Goal: Check status: Check status

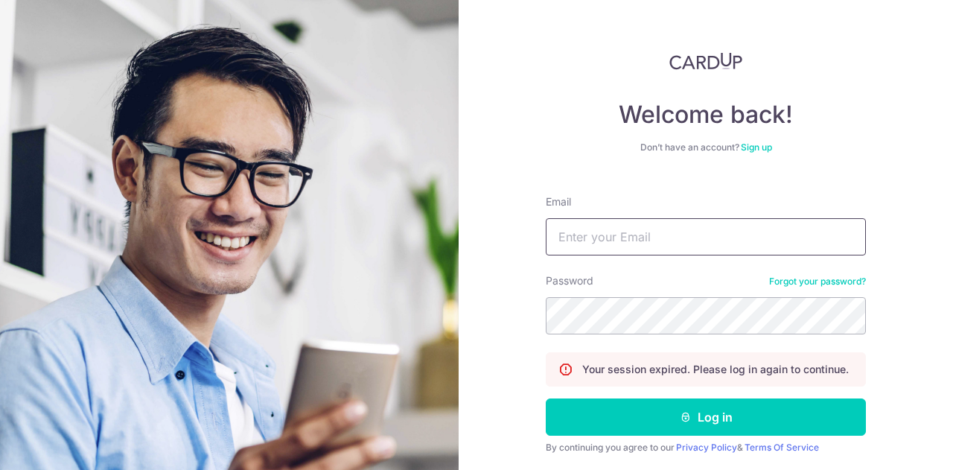
click at [601, 230] on input "Email" at bounding box center [706, 236] width 320 height 37
type input "[EMAIL_ADDRESS][DOMAIN_NAME]"
drag, startPoint x: 676, startPoint y: 415, endPoint x: 952, endPoint y: 22, distance: 480.4
click at [680, 415] on icon "submit" at bounding box center [686, 417] width 12 height 12
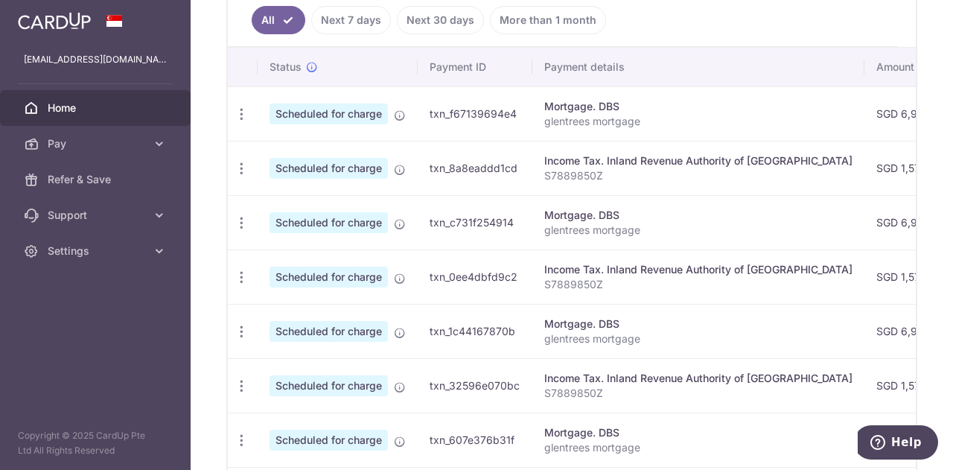
scroll to position [390, 0]
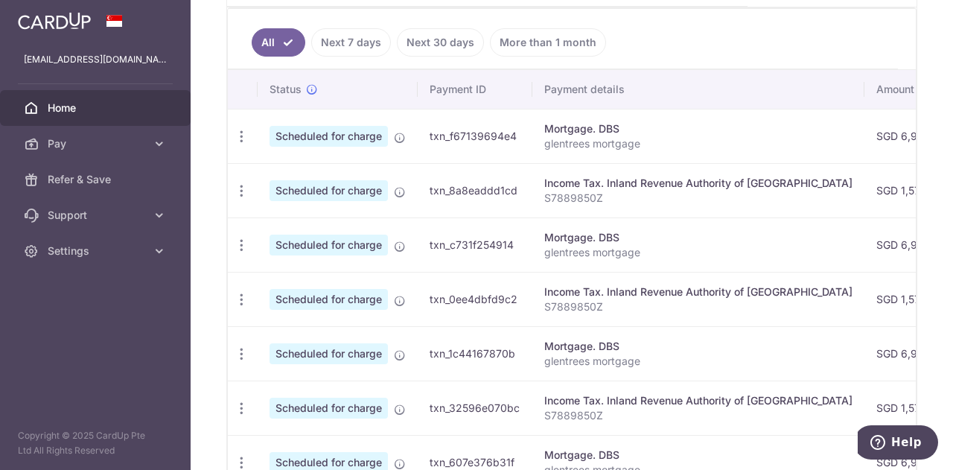
click at [580, 191] on p "S7889850Z" at bounding box center [698, 198] width 308 height 15
click at [383, 197] on td "Scheduled for charge" at bounding box center [338, 190] width 160 height 54
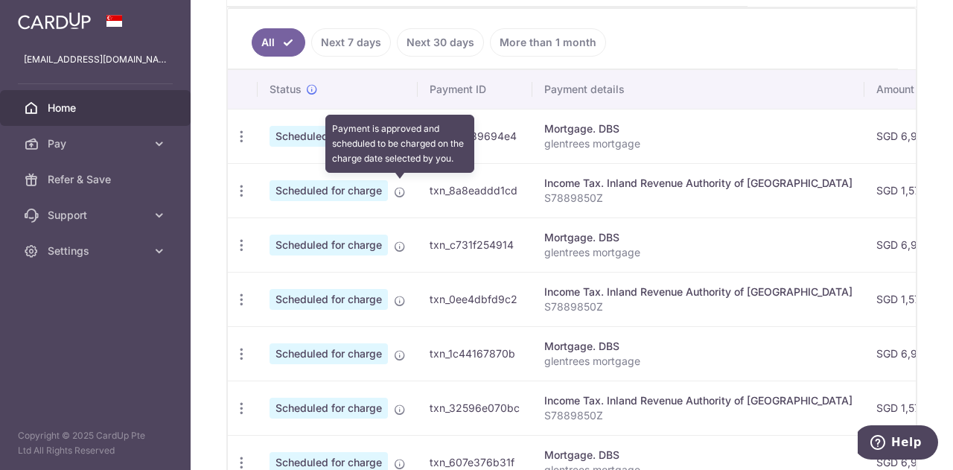
click at [398, 191] on icon at bounding box center [400, 192] width 12 height 12
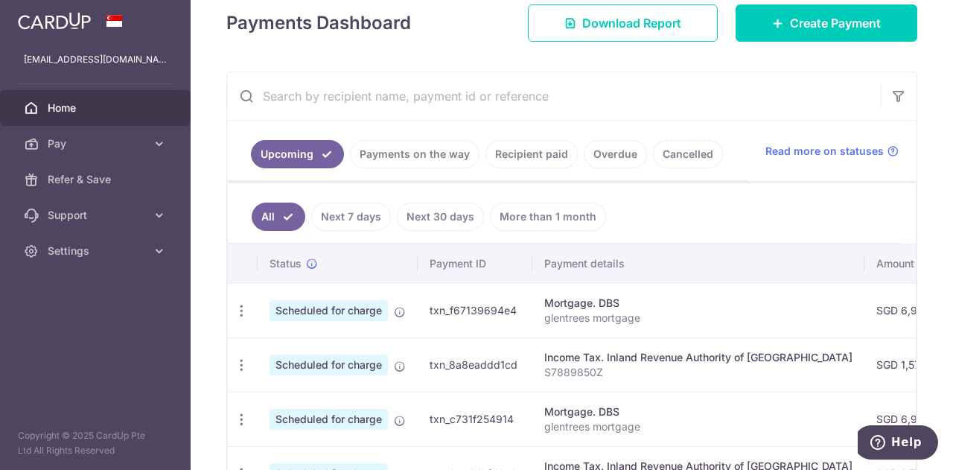
scroll to position [167, 0]
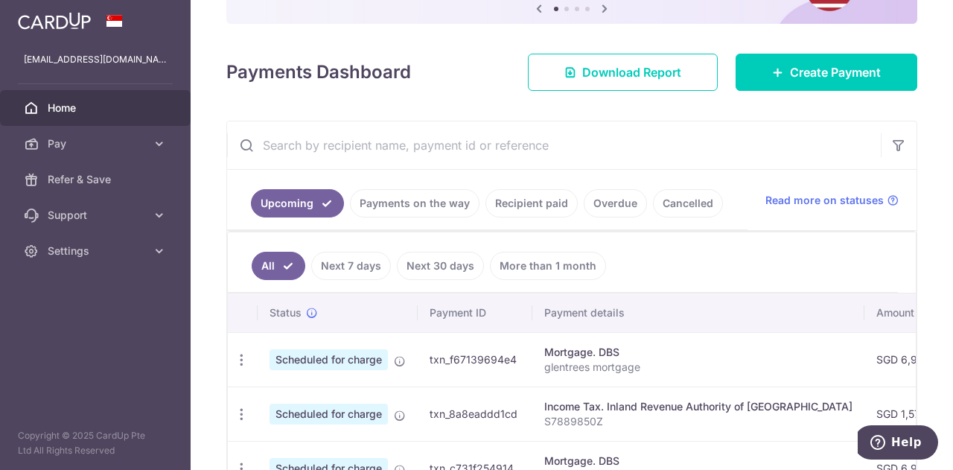
click at [342, 265] on link "Next 7 days" at bounding box center [351, 266] width 80 height 28
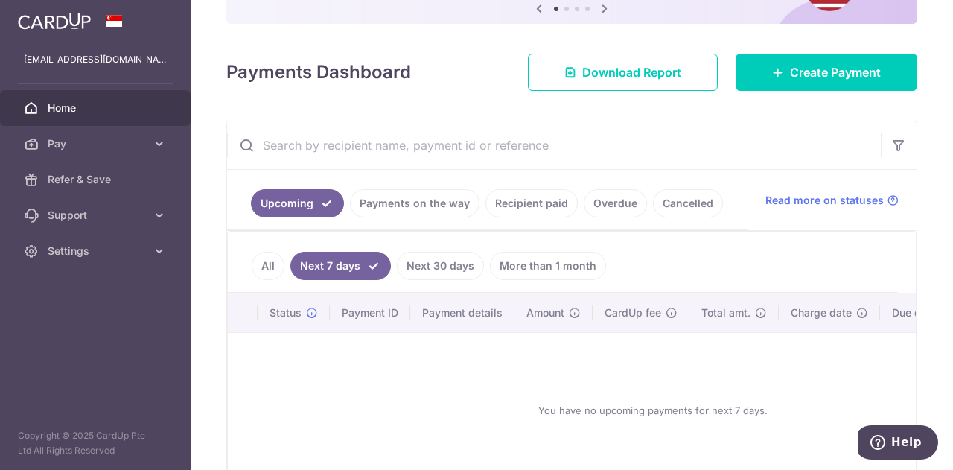
scroll to position [260, 0]
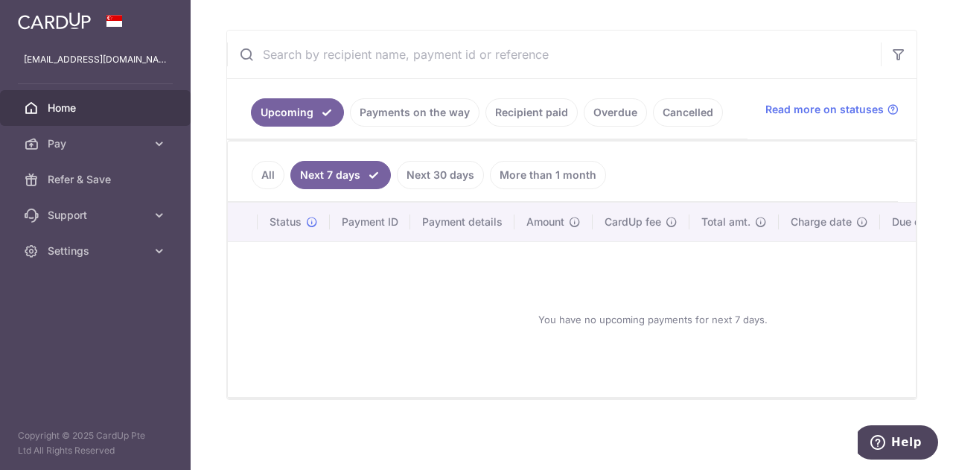
click at [262, 167] on link "All" at bounding box center [268, 175] width 33 height 28
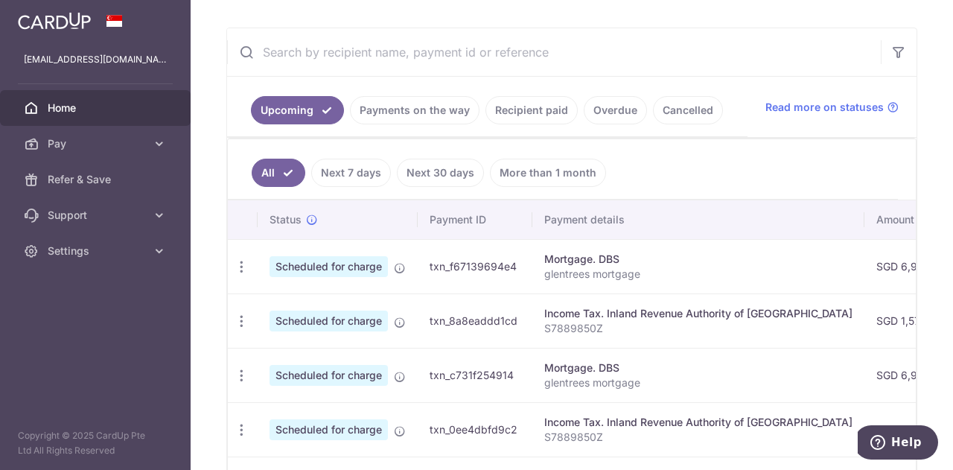
scroll to position [334, 0]
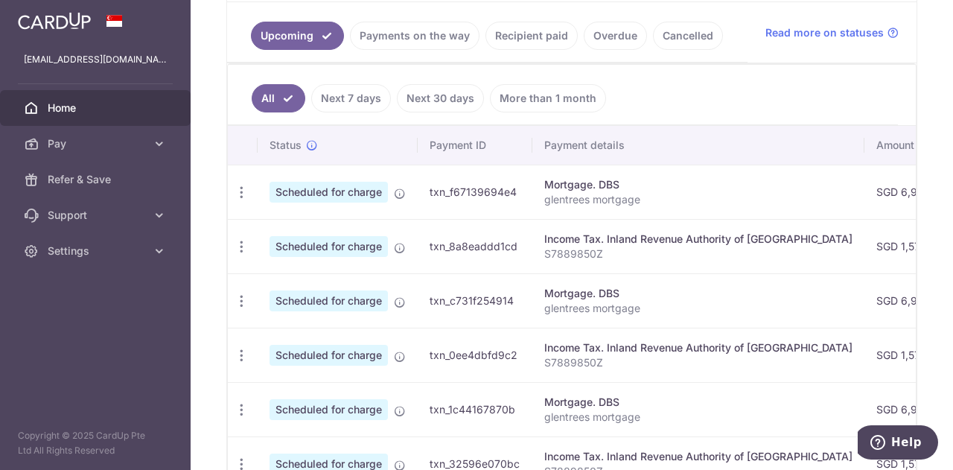
click at [465, 241] on td "txn_8a8eaddd1cd" at bounding box center [475, 246] width 115 height 54
drag, startPoint x: 525, startPoint y: 33, endPoint x: 529, endPoint y: 54, distance: 21.2
click at [525, 34] on link "Recipient paid" at bounding box center [531, 36] width 92 height 28
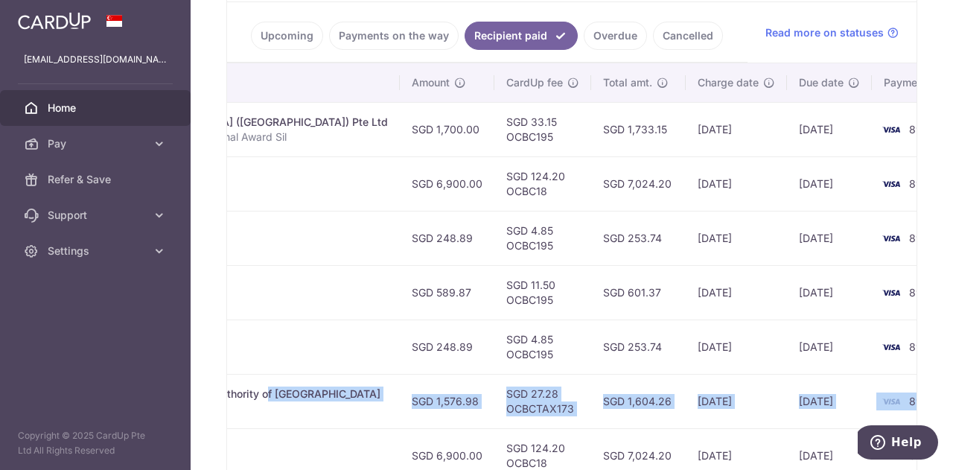
scroll to position [0, 438]
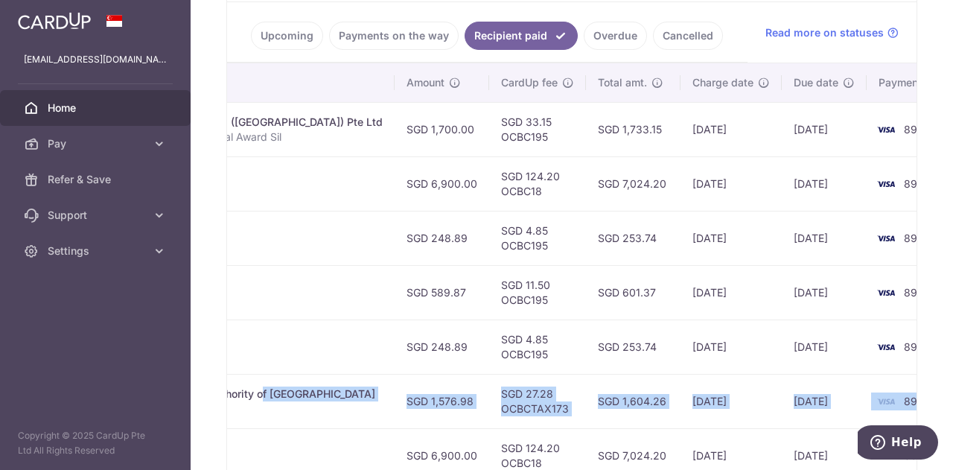
drag, startPoint x: 659, startPoint y: 386, endPoint x: 901, endPoint y: 398, distance: 242.2
click at [901, 398] on tr "PDF Receipt Payment Sent txn_5142c9ae953 Income Tax. Inland Revenue Authority o…" at bounding box center [384, 401] width 1190 height 54
click at [782, 400] on td "08/09/2025" at bounding box center [824, 401] width 85 height 54
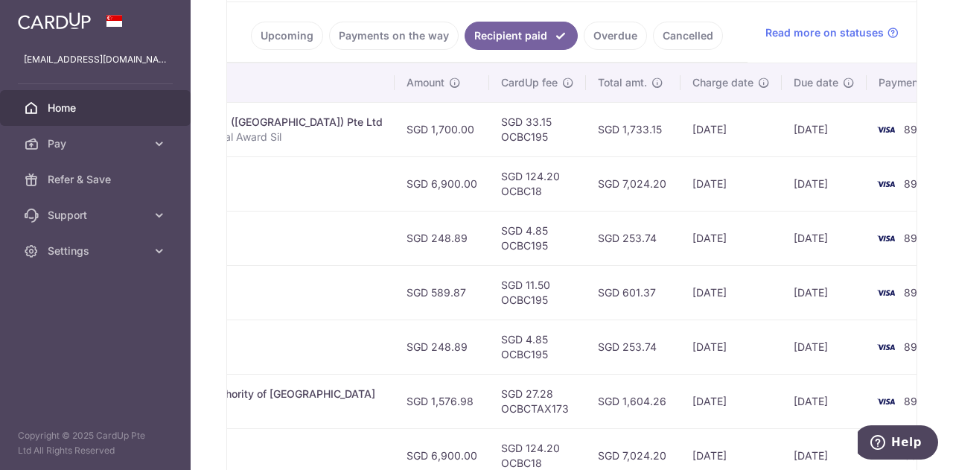
click at [489, 398] on td "SGD 27.28 OCBCTAX173" at bounding box center [537, 401] width 97 height 54
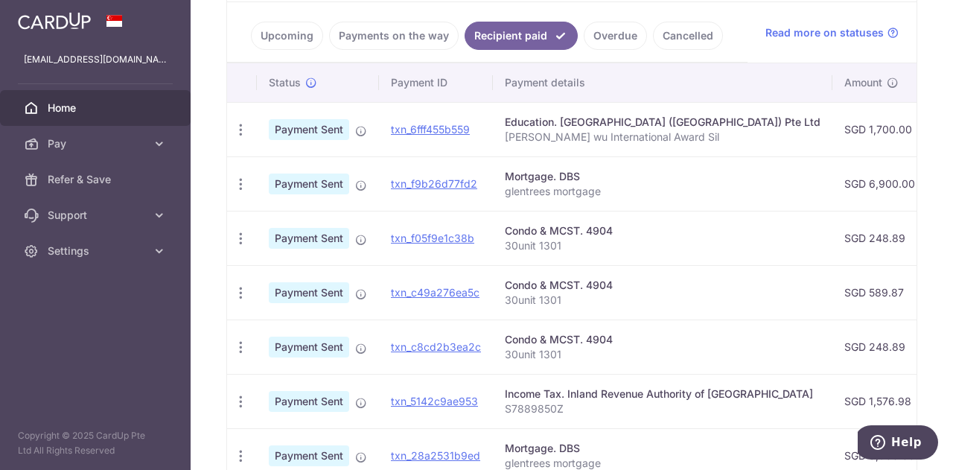
scroll to position [0, 0]
click at [278, 31] on link "Upcoming" at bounding box center [287, 36] width 72 height 28
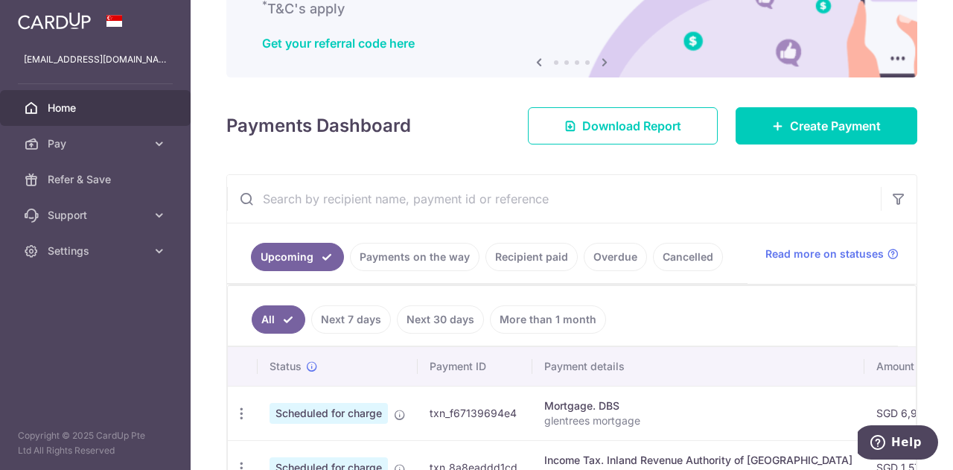
scroll to position [334, 0]
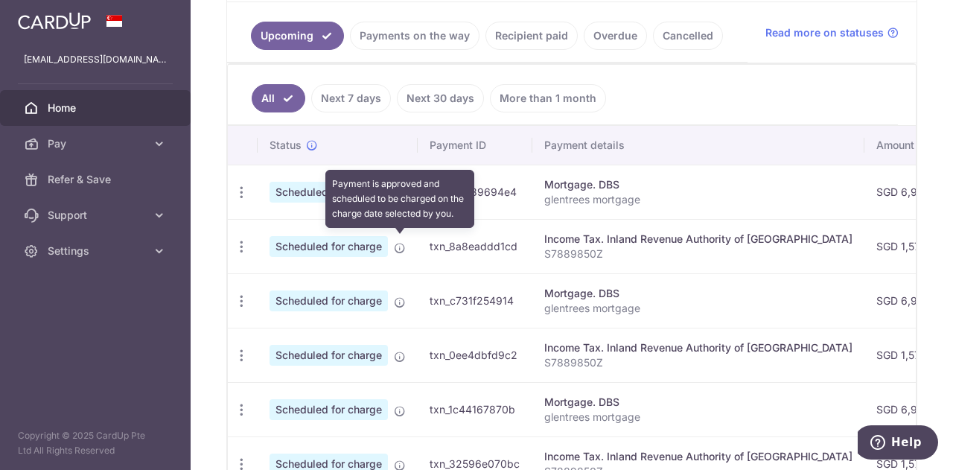
click at [403, 245] on icon at bounding box center [400, 248] width 12 height 12
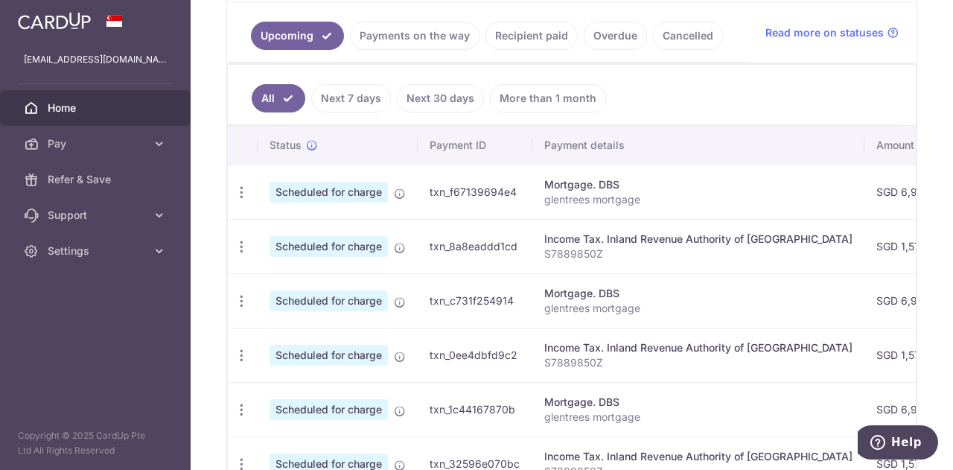
click at [357, 244] on span "Scheduled for charge" at bounding box center [328, 246] width 118 height 21
click at [243, 243] on icon "button" at bounding box center [242, 247] width 16 height 16
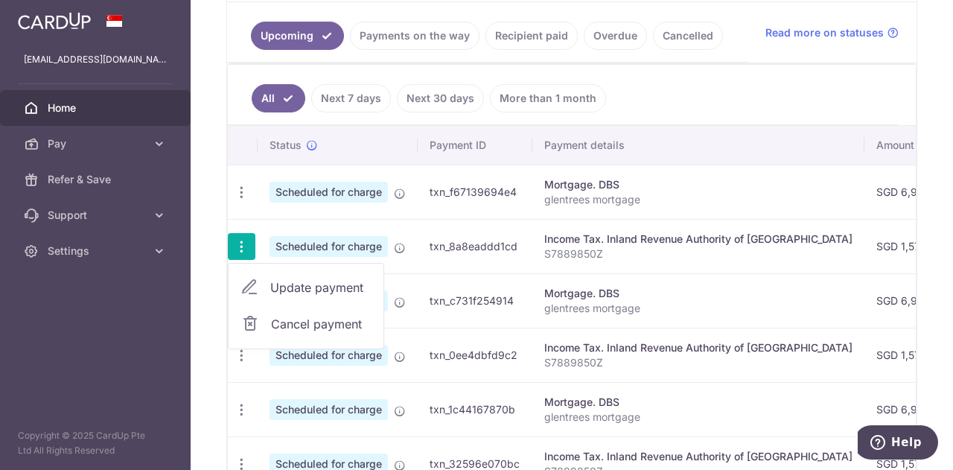
click at [484, 249] on td "txn_8a8eaddd1cd" at bounding box center [475, 246] width 115 height 54
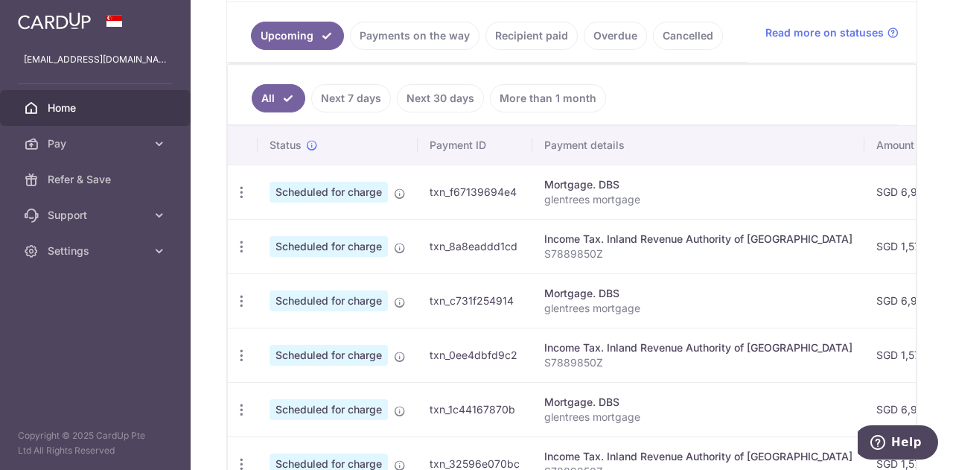
click at [444, 95] on link "Next 30 days" at bounding box center [440, 98] width 87 height 28
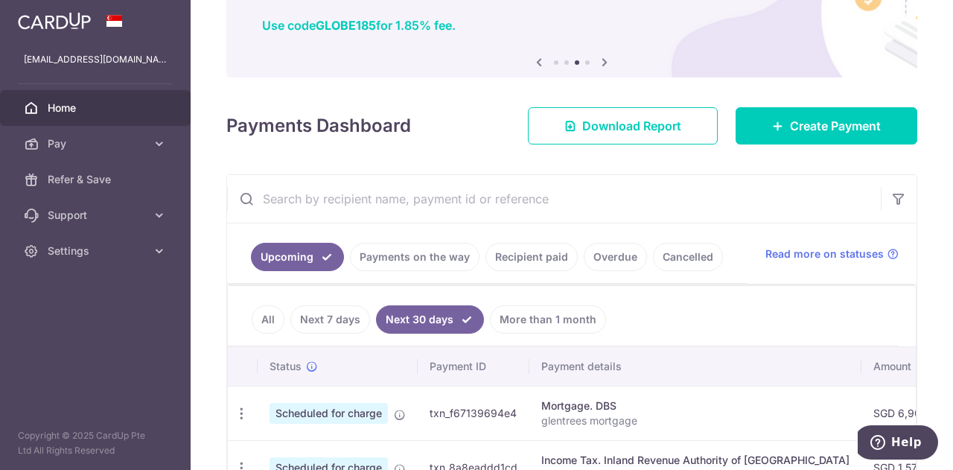
scroll to position [213, 0]
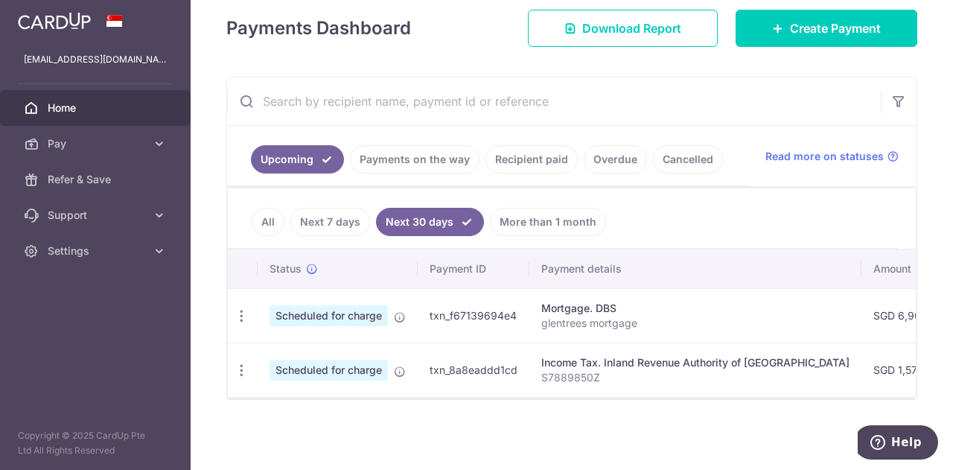
click at [329, 220] on link "Next 7 days" at bounding box center [330, 222] width 80 height 28
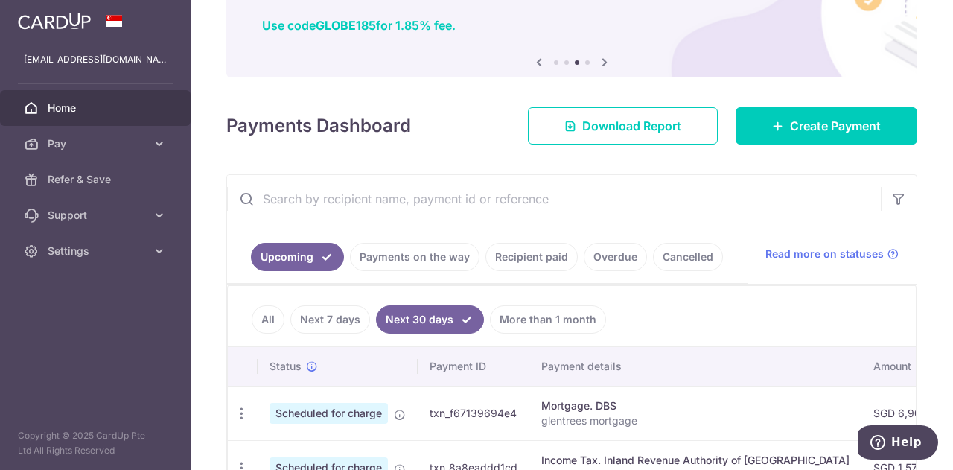
scroll to position [260, 0]
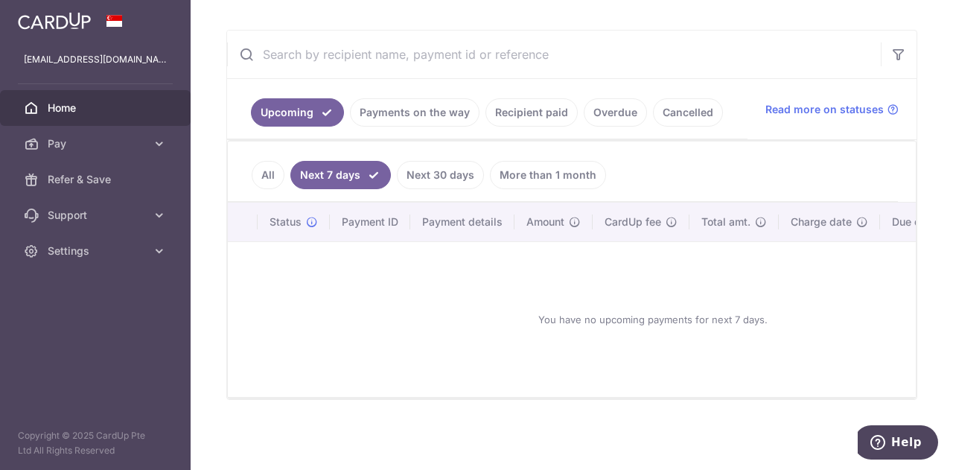
click at [264, 170] on link "All" at bounding box center [268, 175] width 33 height 28
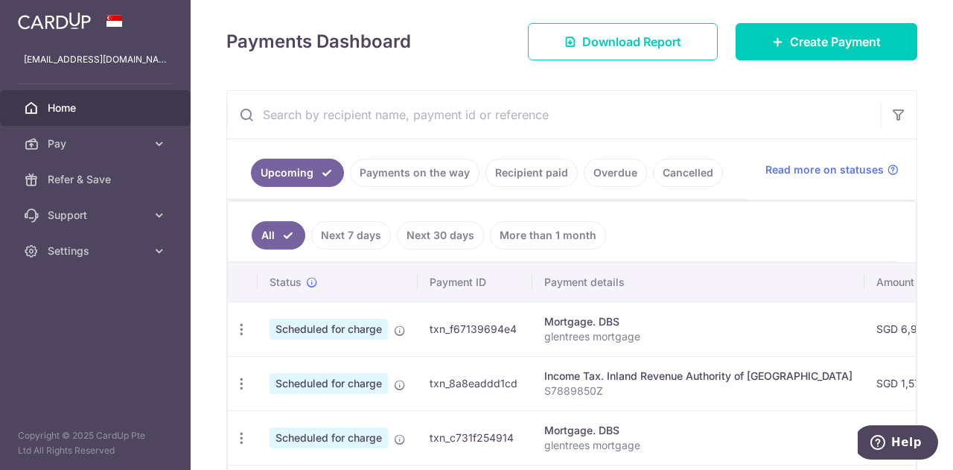
scroll to position [185, 0]
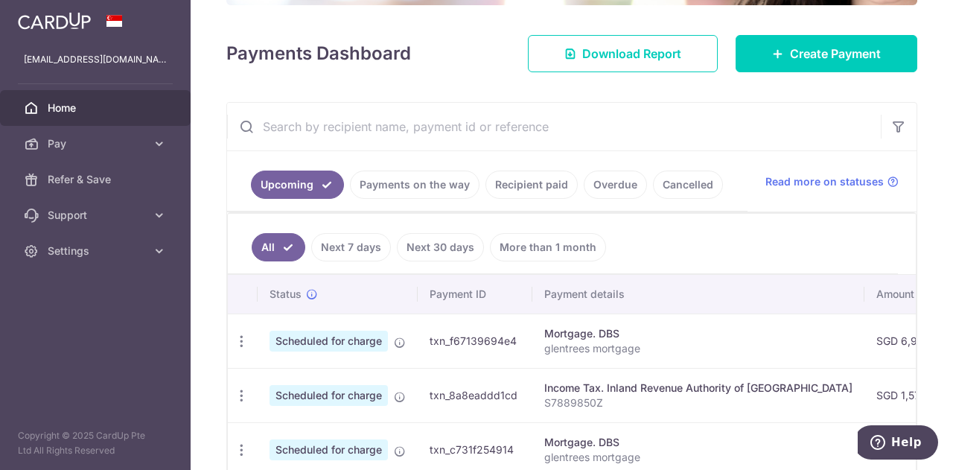
click at [603, 186] on link "Overdue" at bounding box center [615, 184] width 63 height 28
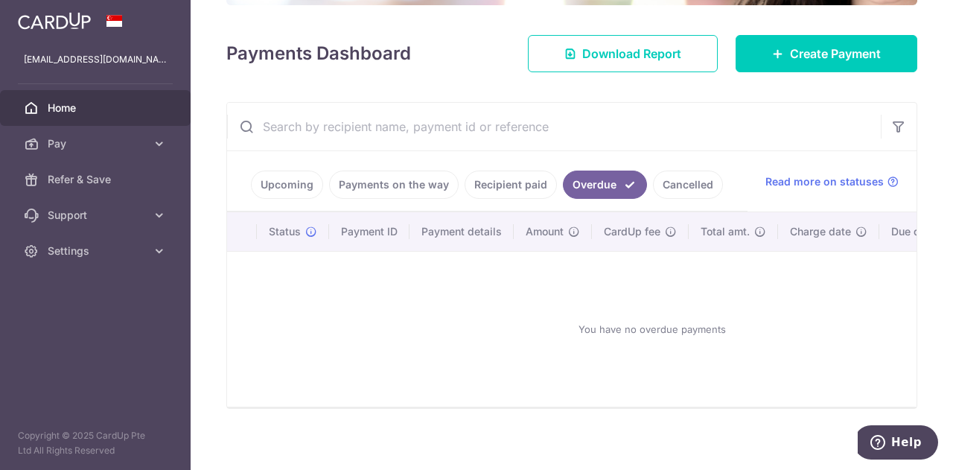
click at [513, 182] on link "Recipient paid" at bounding box center [511, 184] width 92 height 28
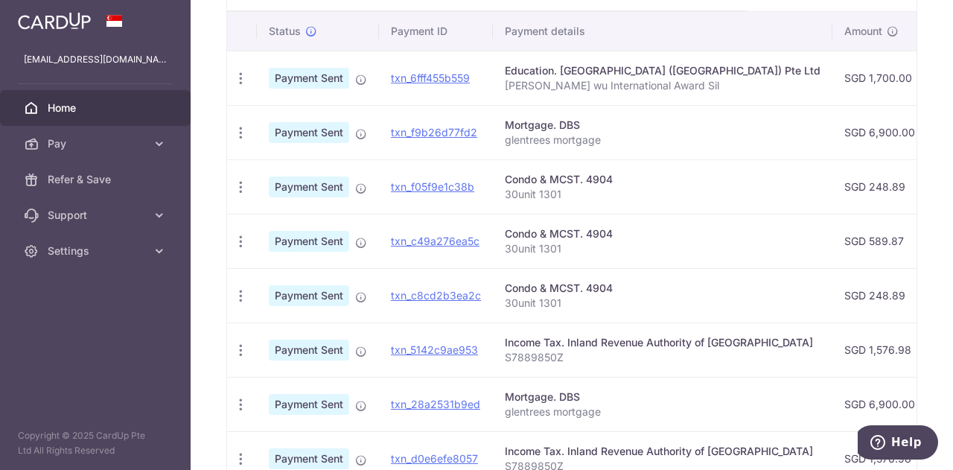
scroll to position [409, 0]
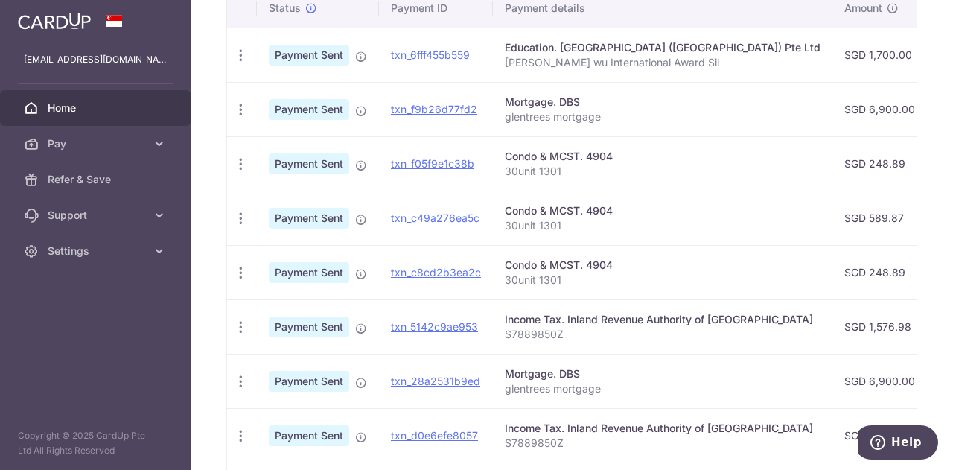
click at [651, 329] on p "S7889850Z" at bounding box center [663, 334] width 316 height 15
click at [832, 322] on td "SGD 1,576.98" at bounding box center [879, 326] width 95 height 54
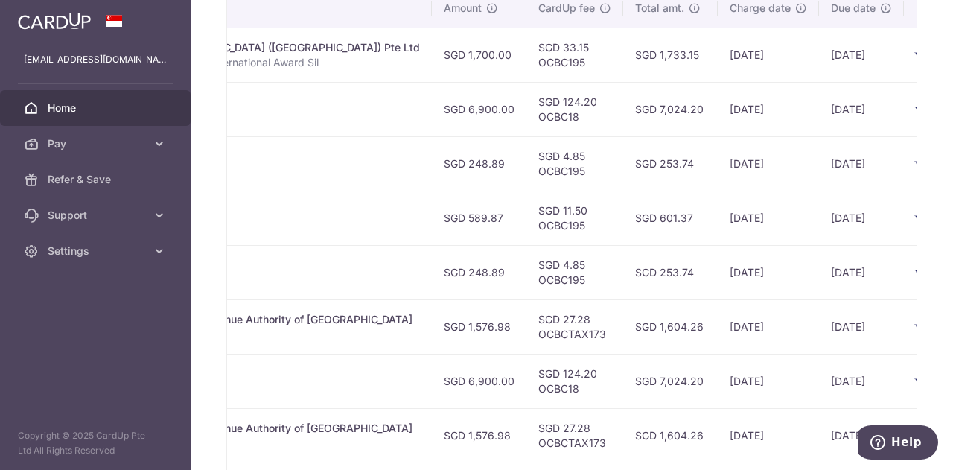
scroll to position [0, 438]
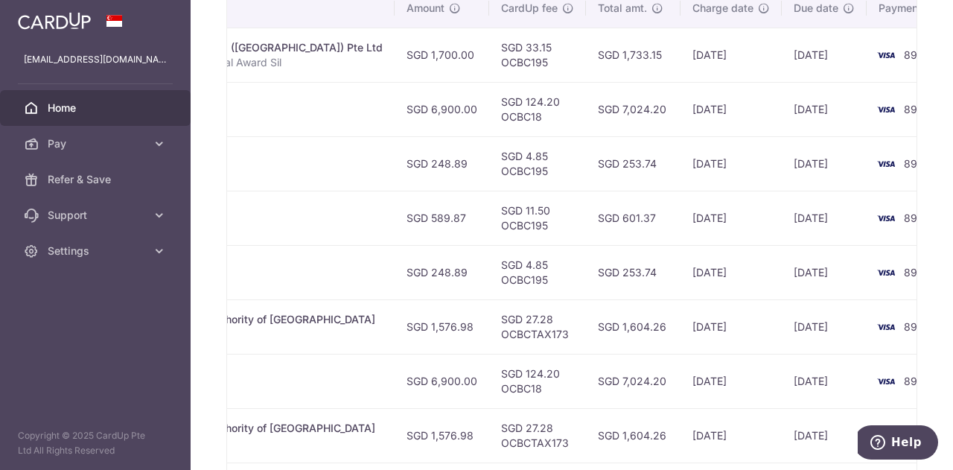
click at [782, 322] on td "08/09/2025" at bounding box center [824, 326] width 85 height 54
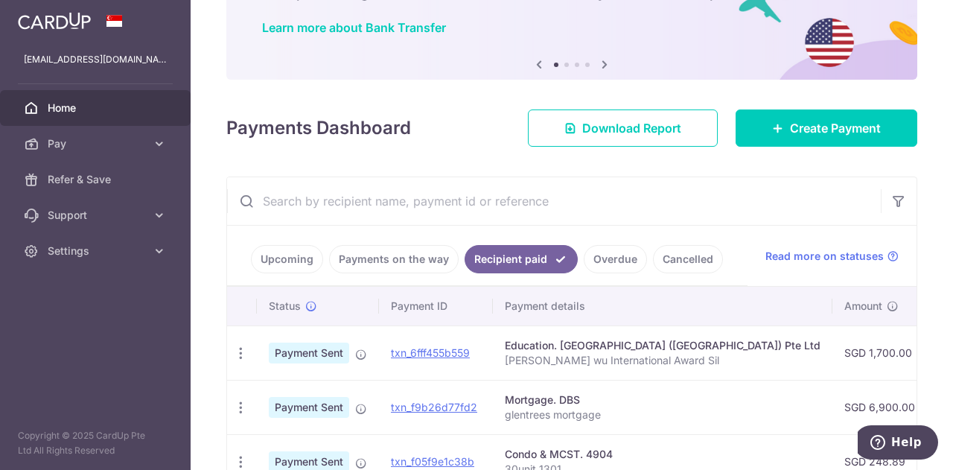
scroll to position [260, 0]
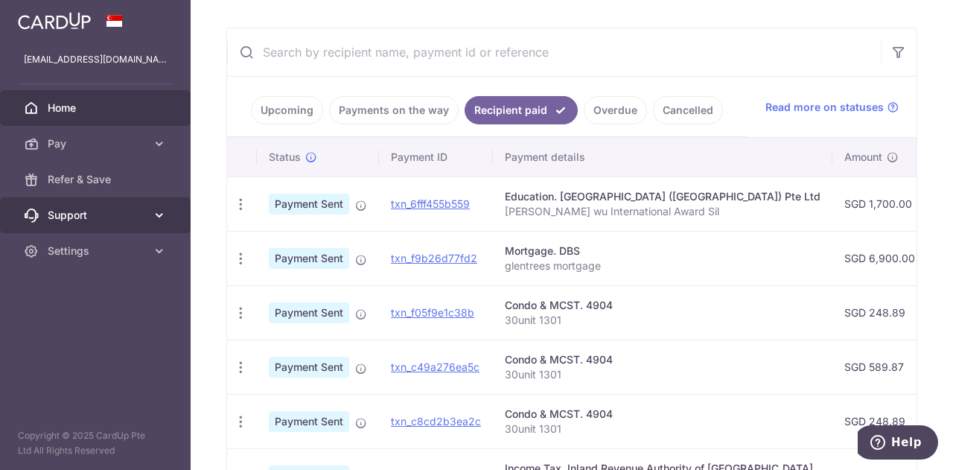
click at [101, 217] on span "Support" at bounding box center [97, 215] width 98 height 15
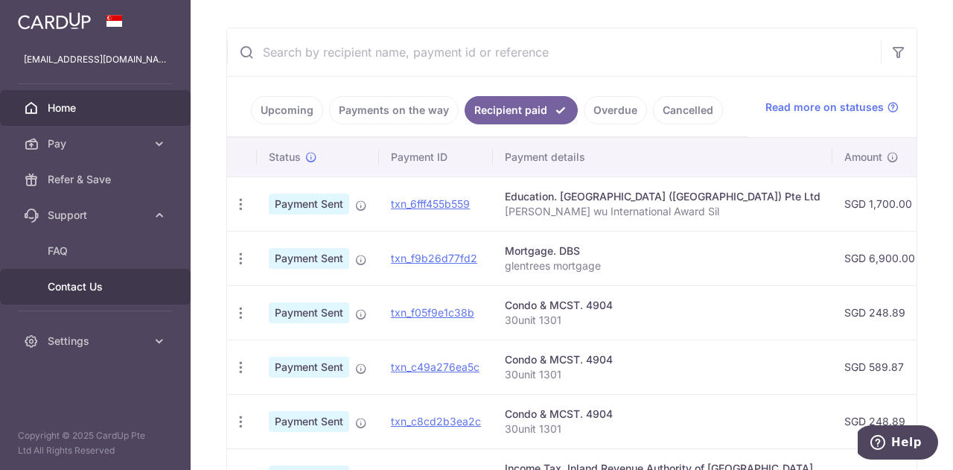
click at [95, 284] on span "Contact Us" at bounding box center [97, 286] width 98 height 15
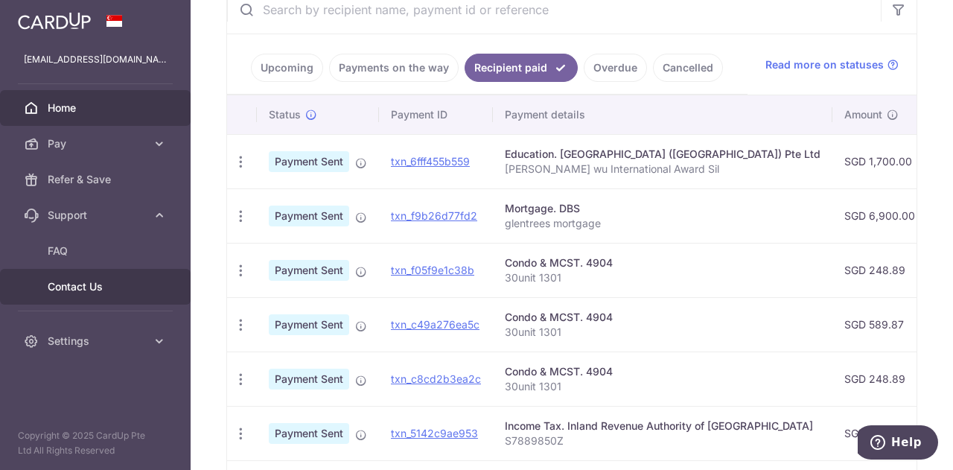
scroll to position [334, 0]
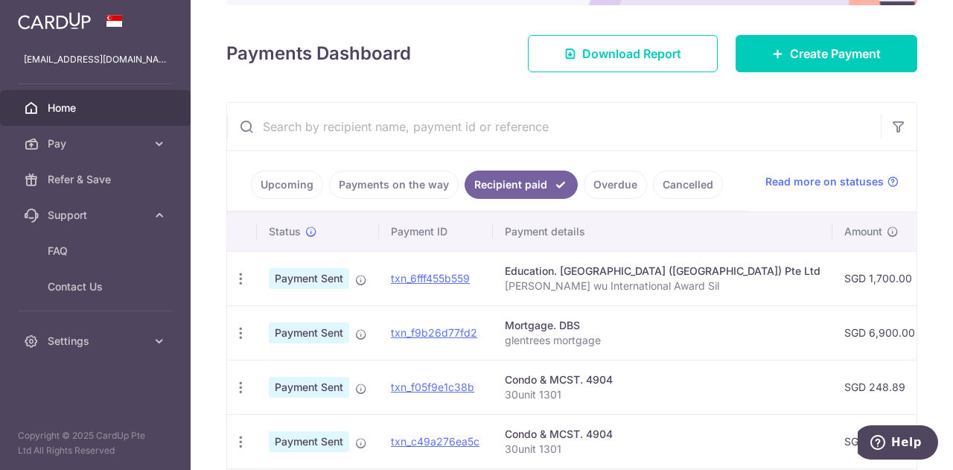
drag, startPoint x: 293, startPoint y: 182, endPoint x: 355, endPoint y: 190, distance: 63.0
click at [293, 183] on link "Upcoming" at bounding box center [287, 184] width 72 height 28
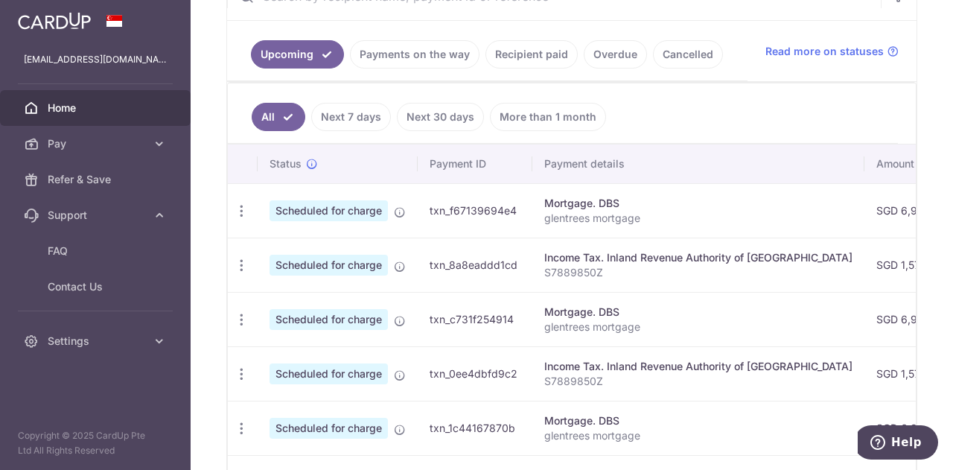
scroll to position [273, 0]
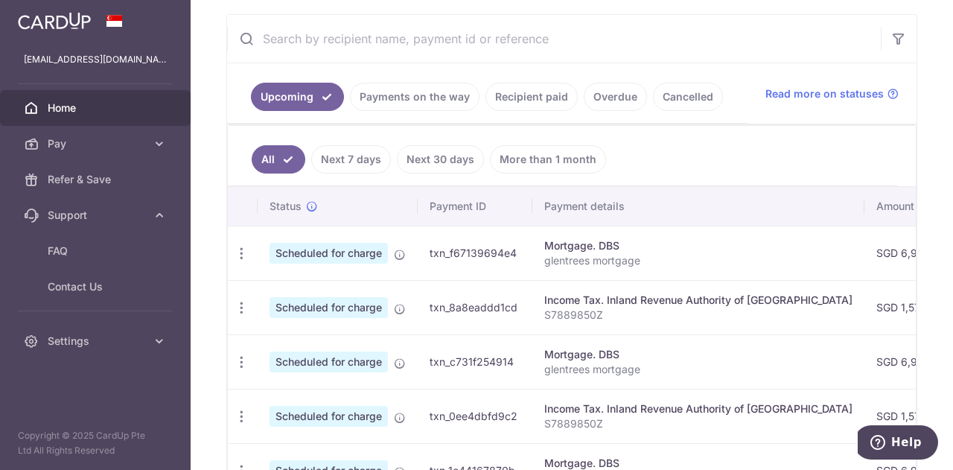
click at [511, 95] on link "Recipient paid" at bounding box center [531, 97] width 92 height 28
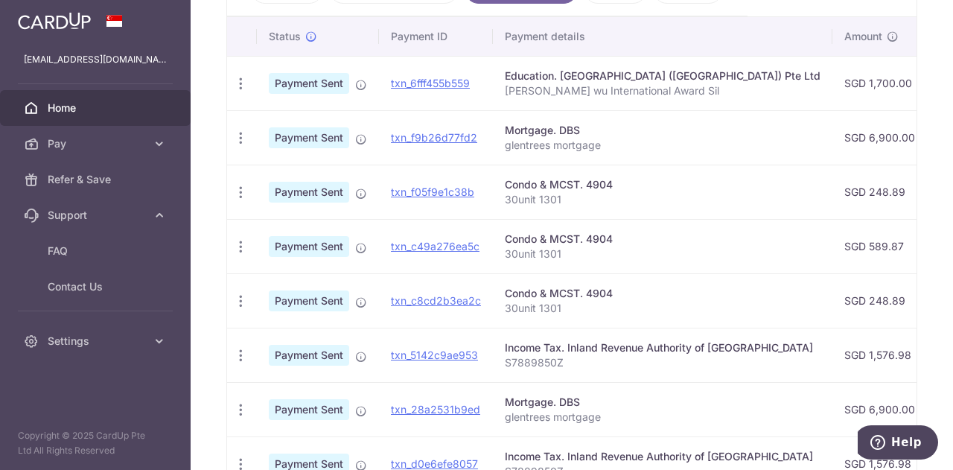
scroll to position [348, 0]
